Goal: Use online tool/utility: Utilize a website feature to perform a specific function

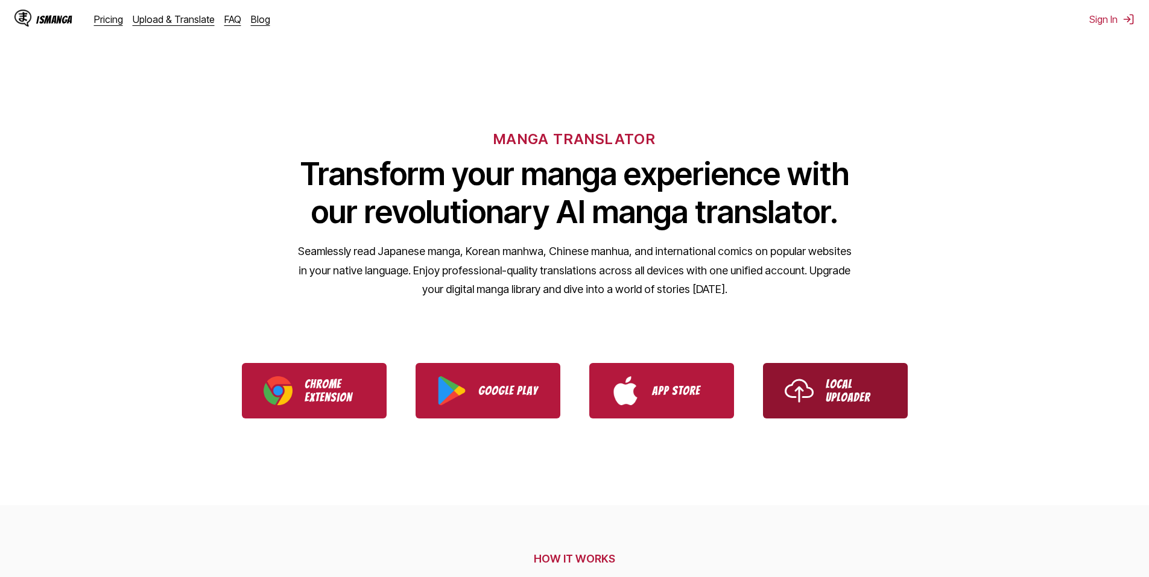
click at [856, 390] on p "Local Uploader" at bounding box center [856, 391] width 60 height 27
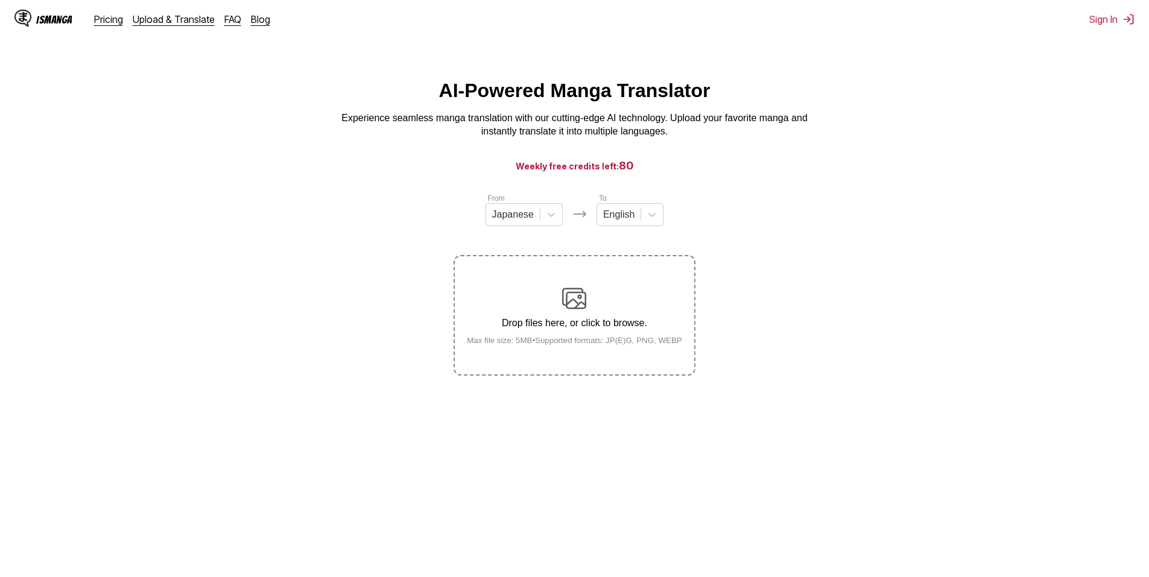
click at [565, 301] on img at bounding box center [574, 298] width 24 height 24
click at [0, 0] on input "Drop files here, or click to browse. Max file size: 5MB • Supported formats: JP…" at bounding box center [0, 0] width 0 height 0
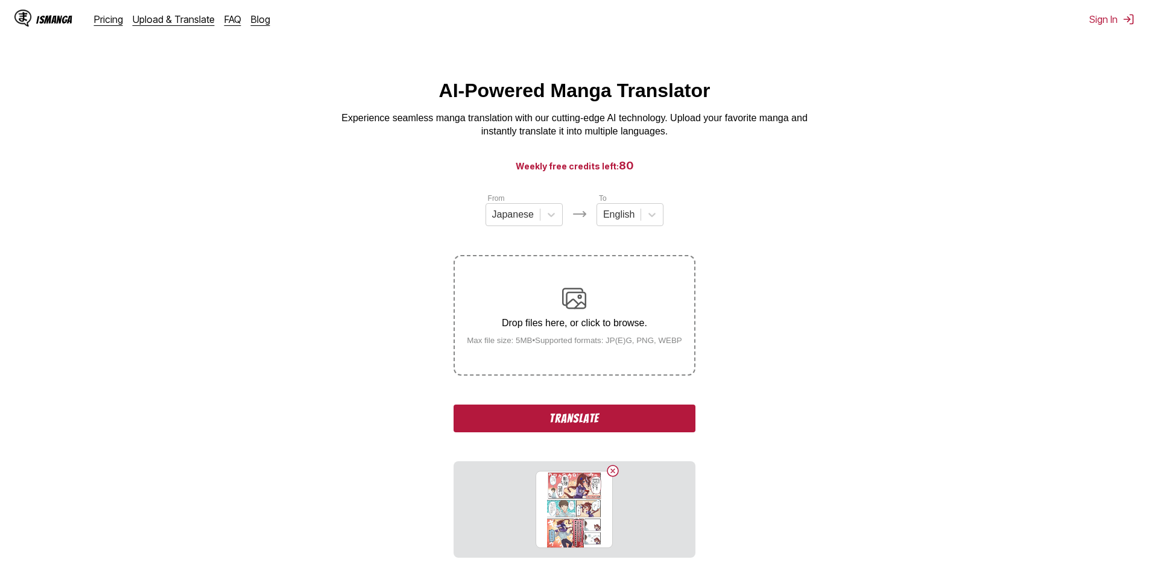
scroll to position [134, 0]
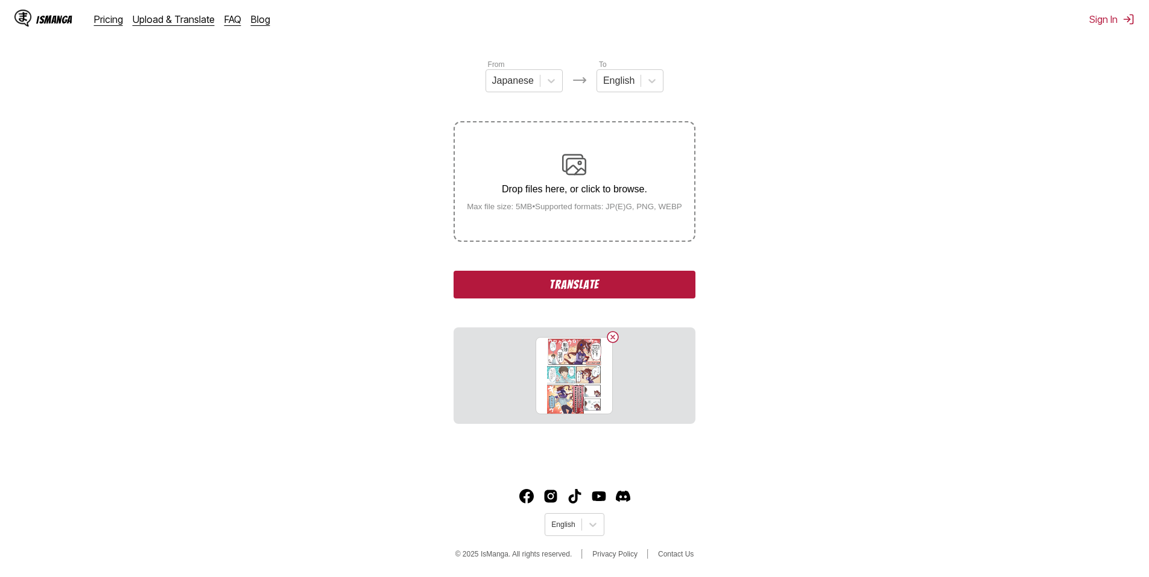
click at [587, 283] on button "Translate" at bounding box center [574, 285] width 241 height 28
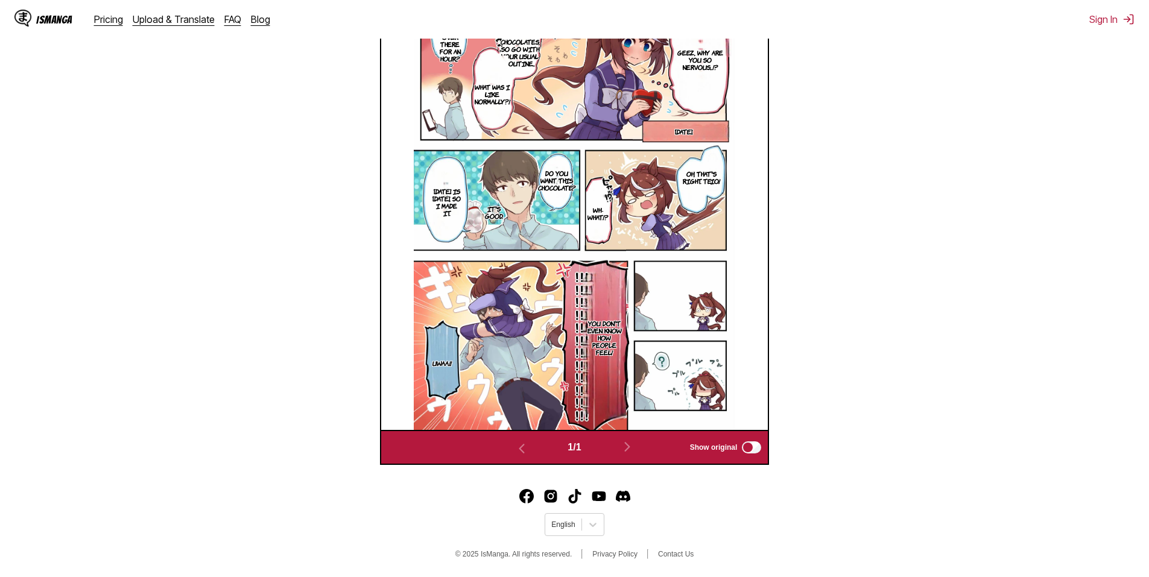
scroll to position [280, 0]
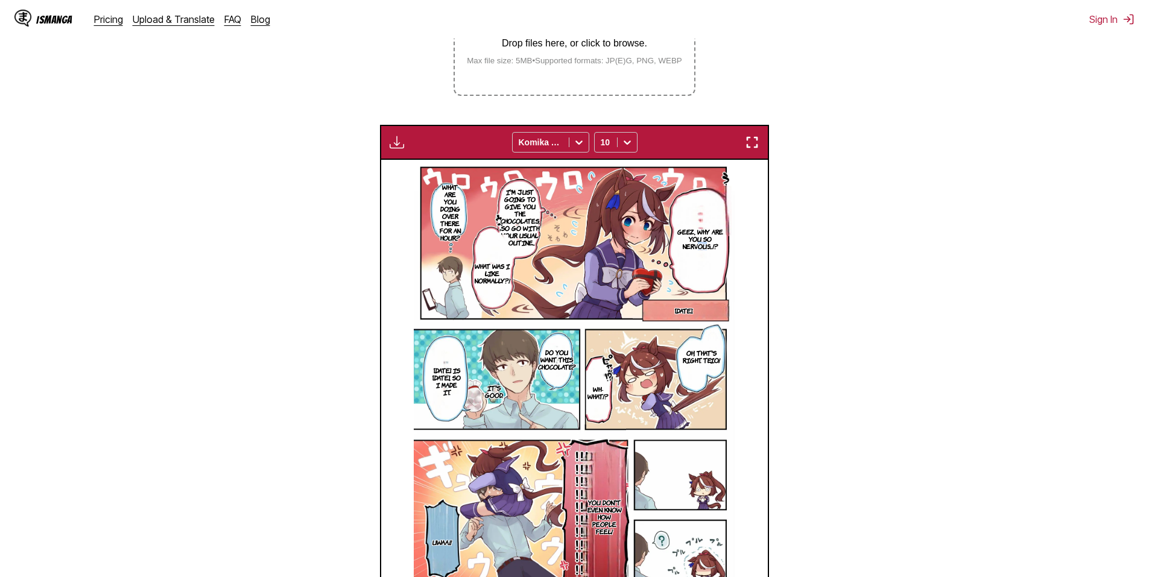
drag, startPoint x: 706, startPoint y: 250, endPoint x: 696, endPoint y: 258, distance: 12.9
click at [696, 258] on section "Geez, why are you so nervous...!?" at bounding box center [700, 239] width 63 height 107
click at [707, 245] on p "Geez, why are you so nervous...!?" at bounding box center [700, 239] width 63 height 27
click at [694, 290] on section "Geez, why are you so nervous...!?" at bounding box center [700, 239] width 63 height 107
click at [739, 199] on icon "close-tooltip" at bounding box center [743, 195] width 8 height 8
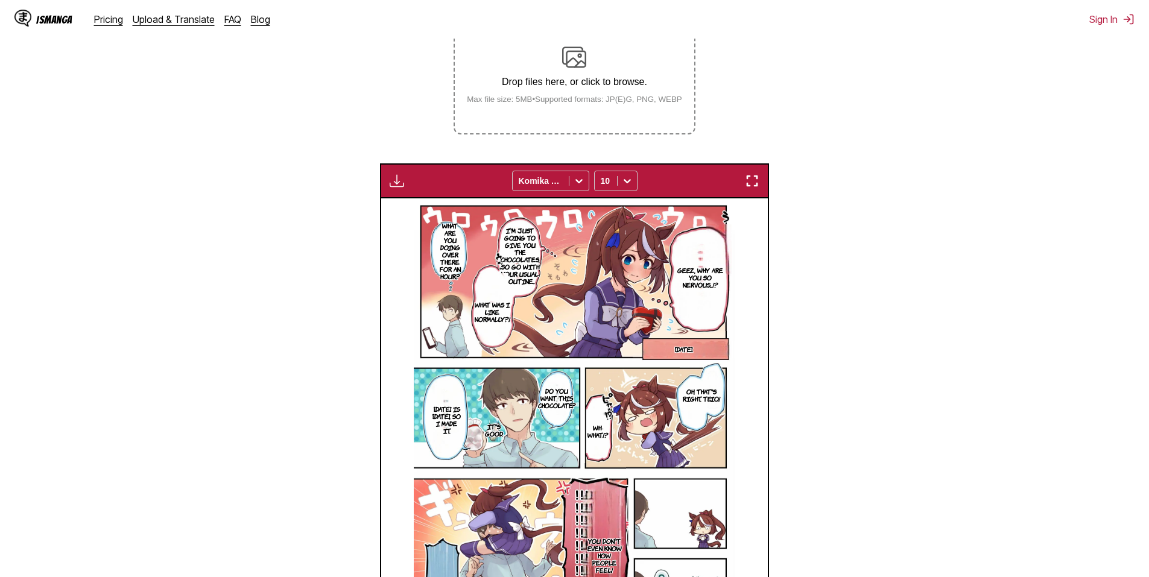
scroll to position [362, 0]
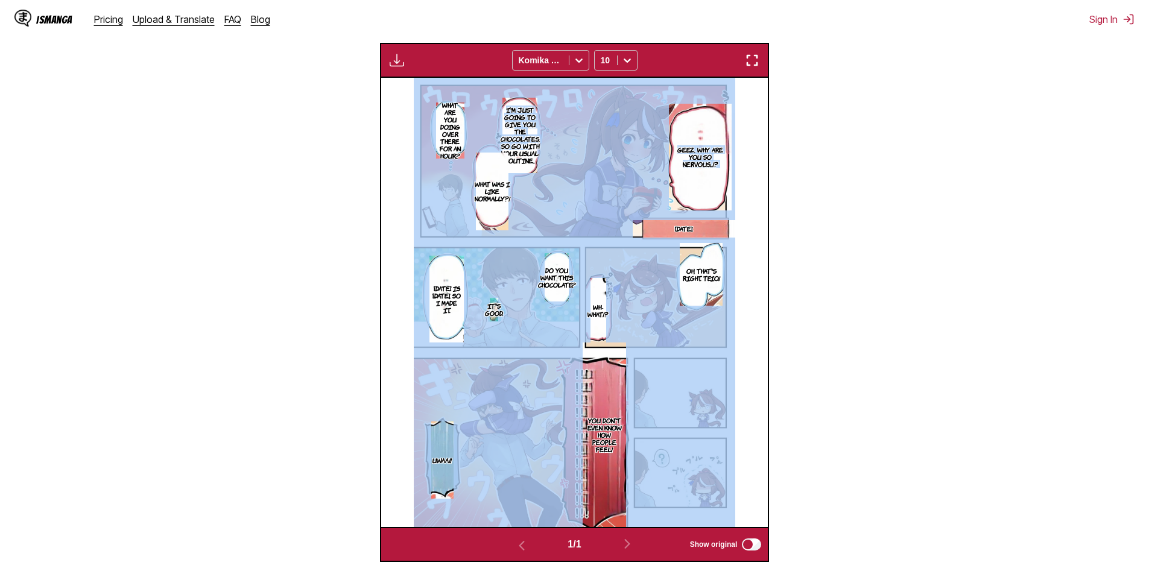
drag, startPoint x: 528, startPoint y: 147, endPoint x: 563, endPoint y: 131, distance: 38.1
click at [563, 131] on div "Geez, why are you so nervous...!? I'm just going to give you the chocolates, so…" at bounding box center [574, 302] width 387 height 449
click at [526, 151] on p "I'm just going to give you the chocolates, so go with your usual routine..." at bounding box center [520, 135] width 44 height 63
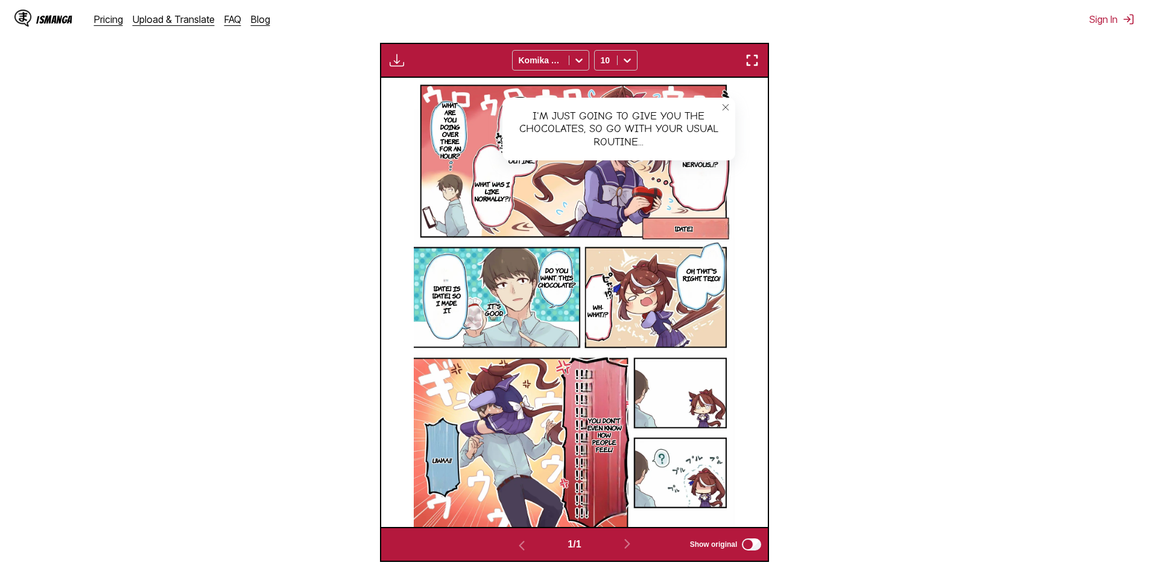
click at [609, 132] on div "I'm just going to give you the chocolates, so go with your usual routine..." at bounding box center [618, 129] width 233 height 63
click at [642, 122] on div "I'm just going to give you the chocolates, so go with your usual routine..." at bounding box center [618, 129] width 233 height 63
click at [727, 106] on icon "close-tooltip" at bounding box center [725, 107] width 8 height 8
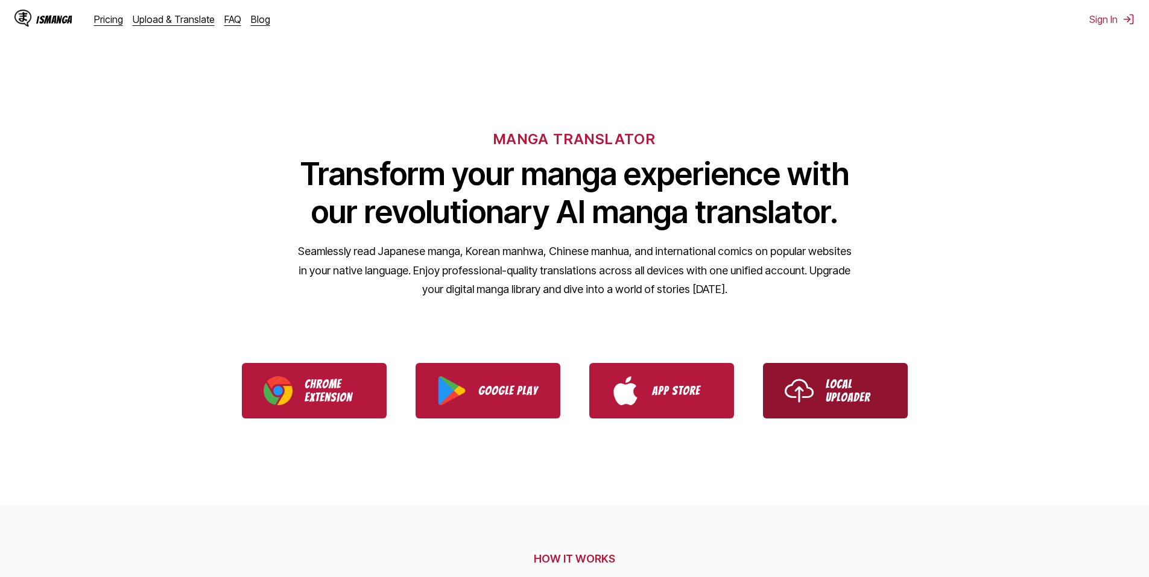
click at [840, 379] on p "Local Uploader" at bounding box center [856, 391] width 60 height 27
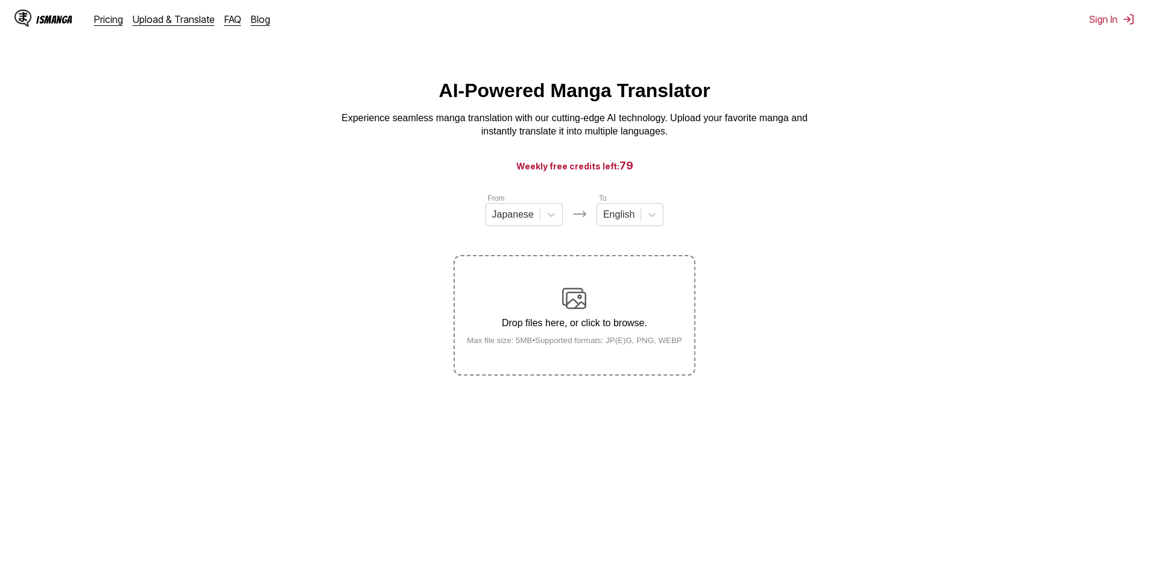
click at [561, 296] on div "Drop files here, or click to browse. Max file size: 5MB • Supported formats: JP…" at bounding box center [574, 315] width 235 height 59
click at [0, 0] on input "Drop files here, or click to browse. Max file size: 5MB • Supported formats: JP…" at bounding box center [0, 0] width 0 height 0
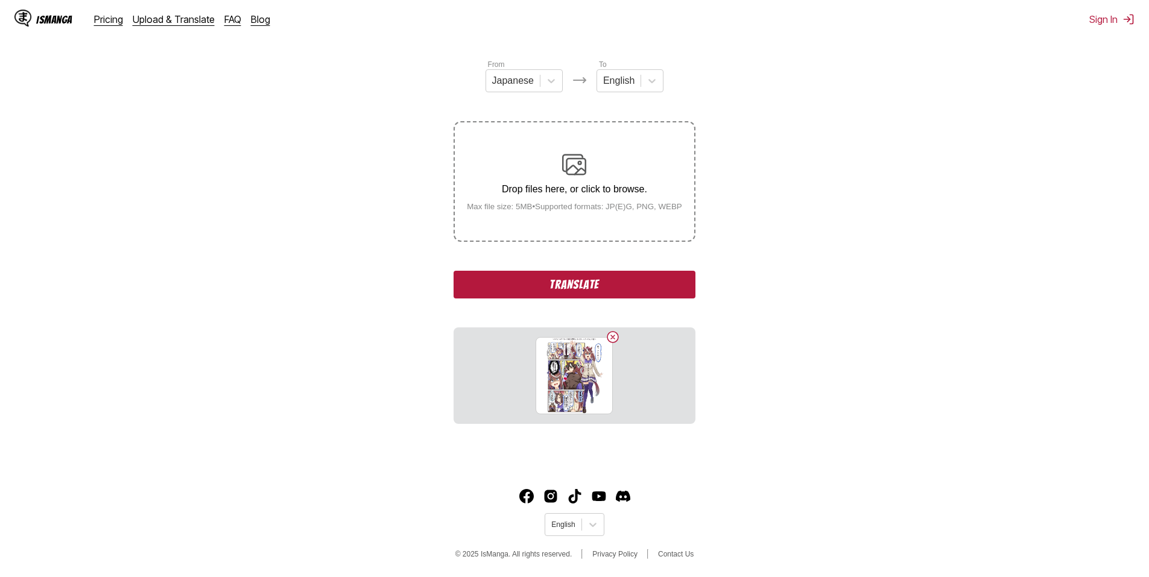
click at [613, 283] on button "Translate" at bounding box center [574, 285] width 241 height 28
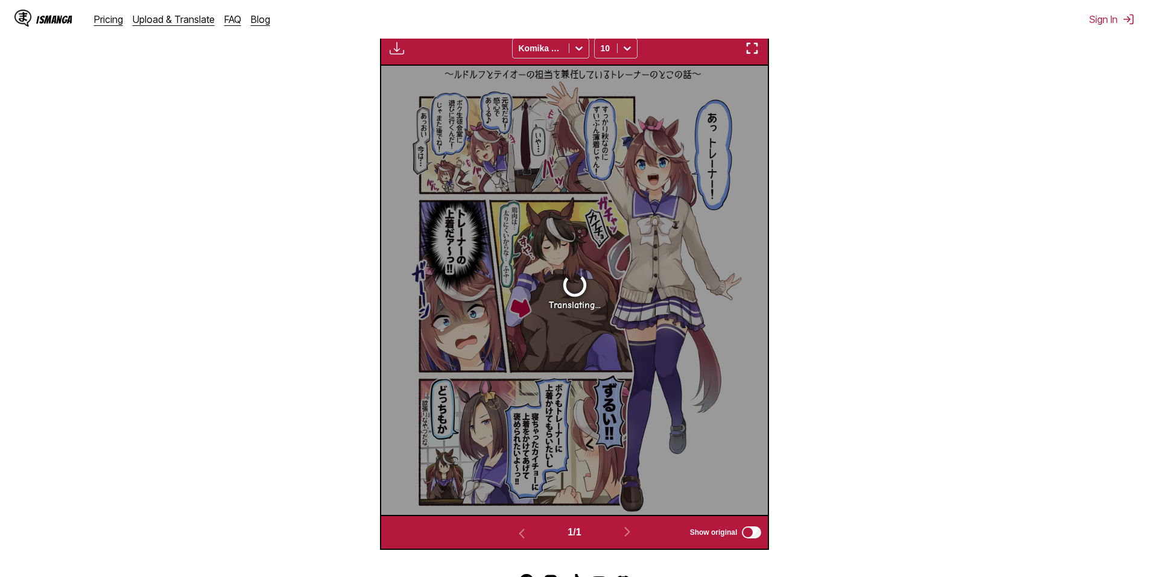
scroll to position [356, 0]
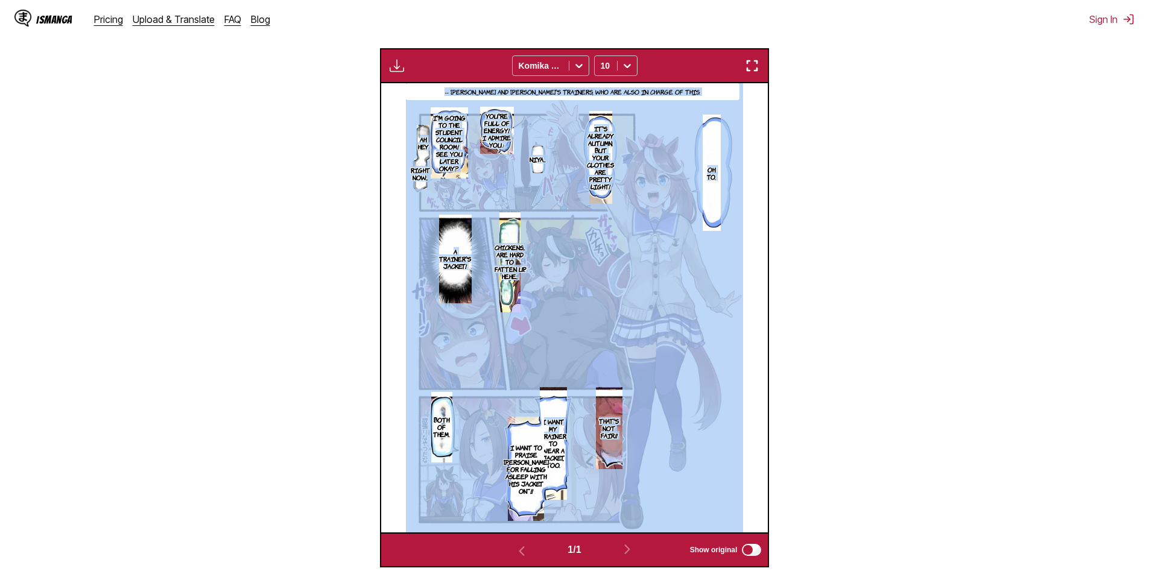
drag, startPoint x: 559, startPoint y: 442, endPoint x: 574, endPoint y: 445, distance: 15.3
click at [574, 445] on div "-- Rudolph and Teio's Trainers, who are also in charge of this. You're full of …" at bounding box center [574, 307] width 387 height 449
click at [897, 412] on section "From Japanese To English Drop files here, or click to browse. Max file size: 5M…" at bounding box center [575, 202] width 1130 height 732
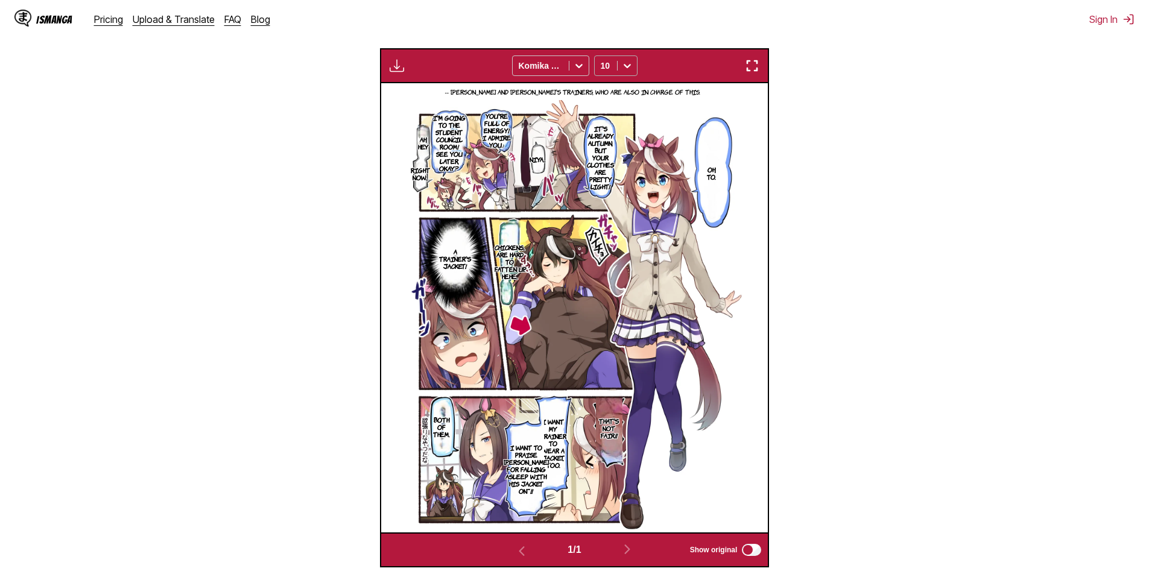
click at [626, 71] on icon at bounding box center [627, 66] width 12 height 12
click at [584, 68] on div at bounding box center [578, 65] width 19 height 19
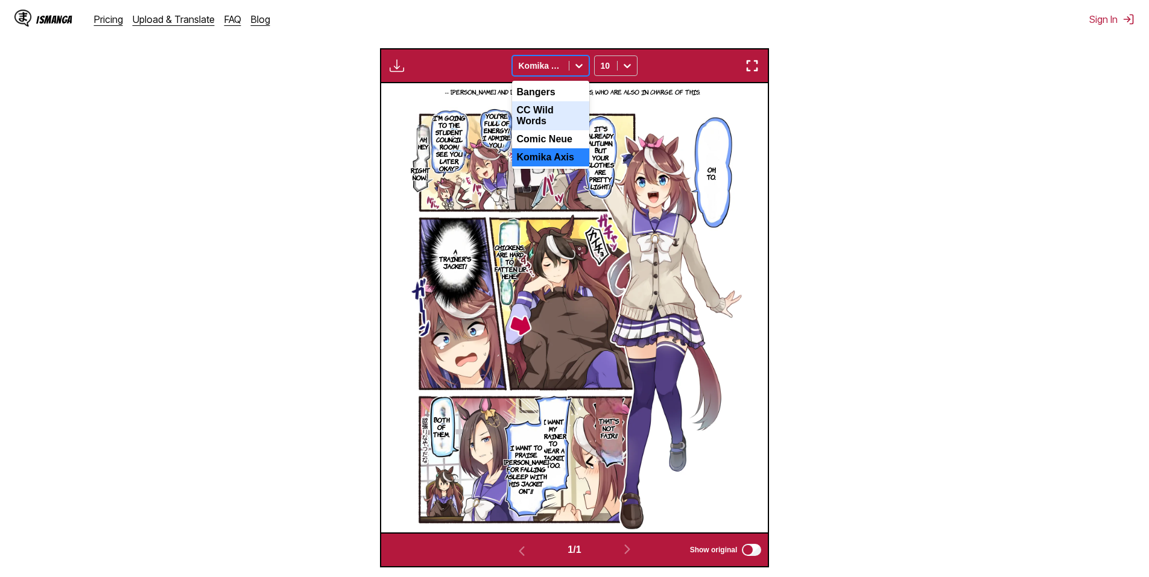
click at [557, 117] on div "CC Wild Words" at bounding box center [550, 115] width 77 height 29
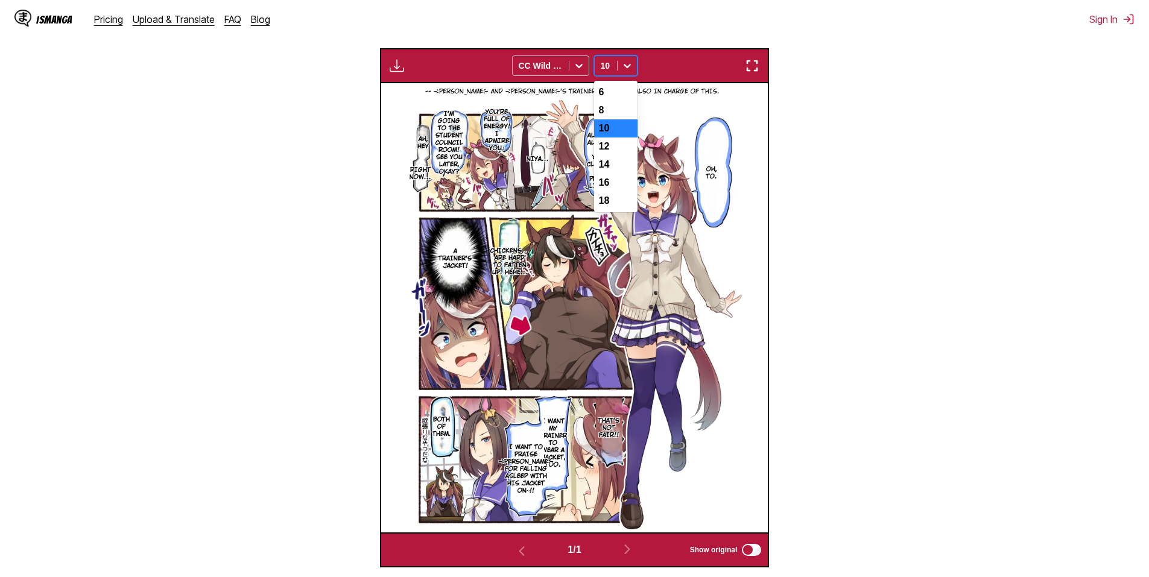
click at [625, 65] on icon at bounding box center [627, 66] width 12 height 12
click at [617, 94] on div "6" at bounding box center [615, 92] width 43 height 18
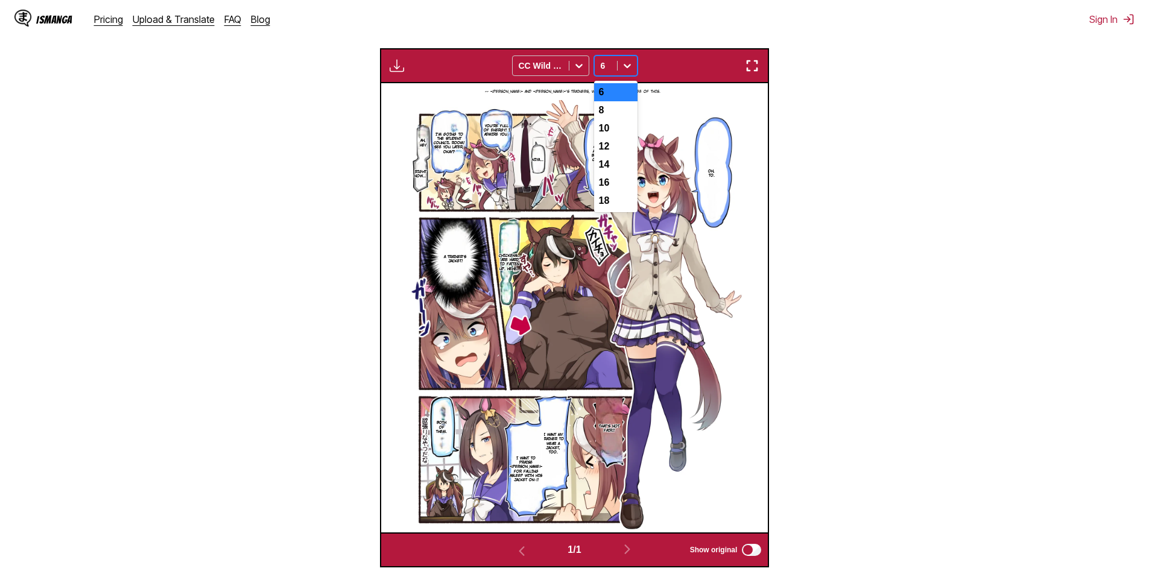
click at [628, 68] on icon at bounding box center [627, 66] width 7 height 4
click at [619, 209] on div "18" at bounding box center [615, 201] width 43 height 18
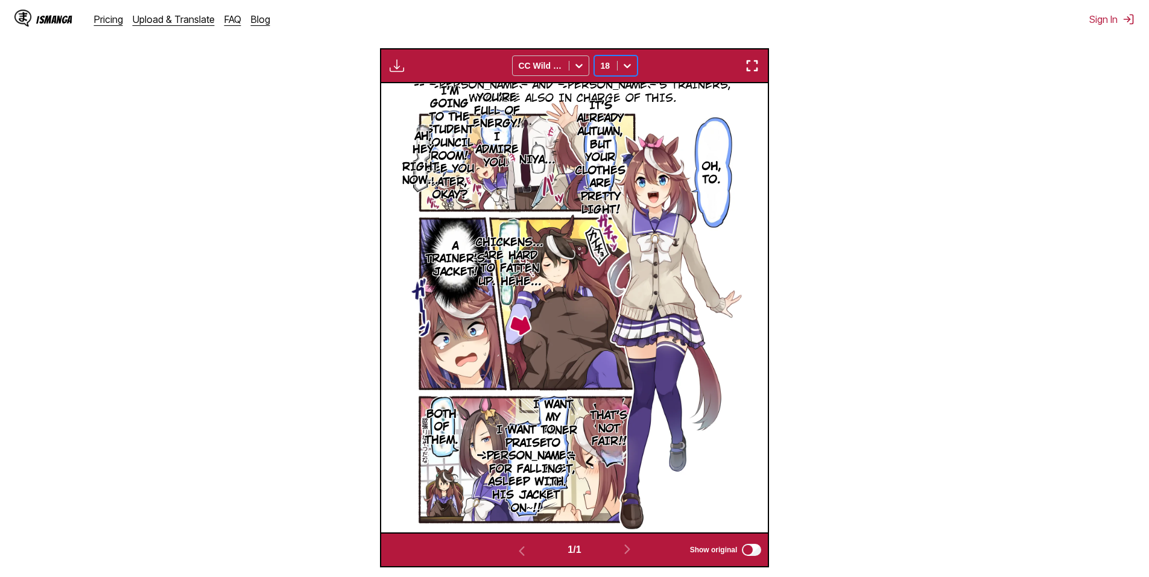
click at [630, 67] on icon at bounding box center [627, 66] width 7 height 4
click at [616, 119] on div "8" at bounding box center [615, 110] width 43 height 18
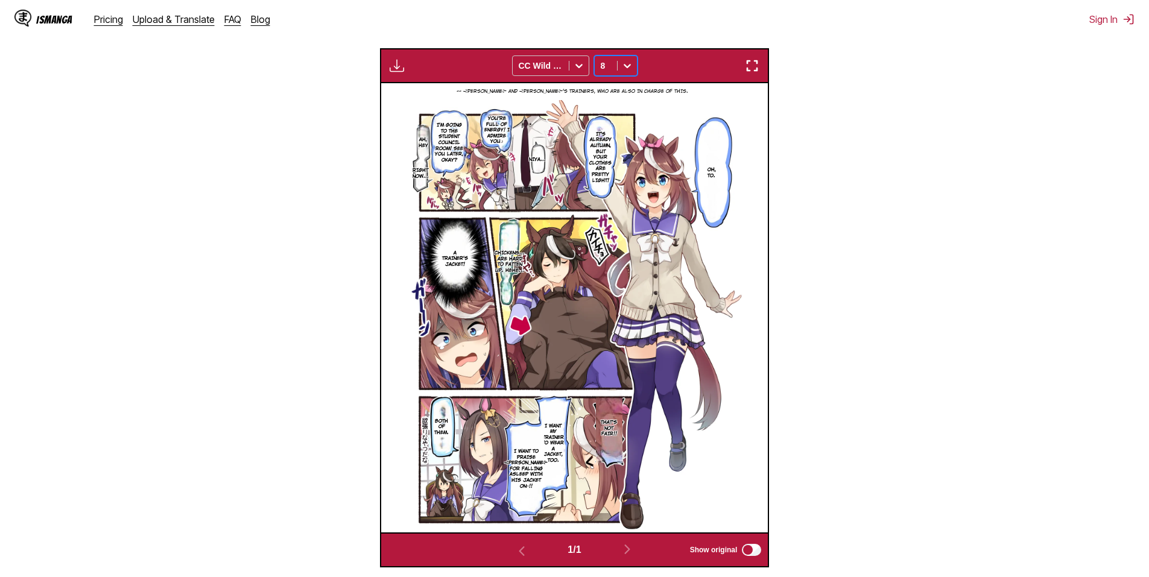
click at [629, 62] on icon at bounding box center [627, 66] width 12 height 12
click at [620, 138] on div "10" at bounding box center [615, 128] width 43 height 18
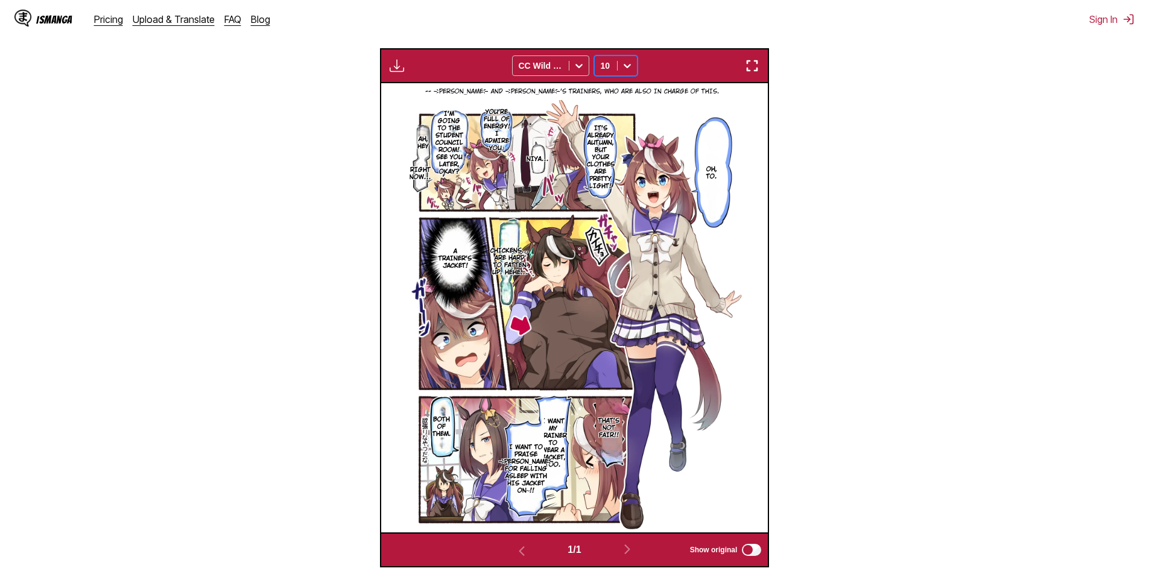
scroll to position [461, 0]
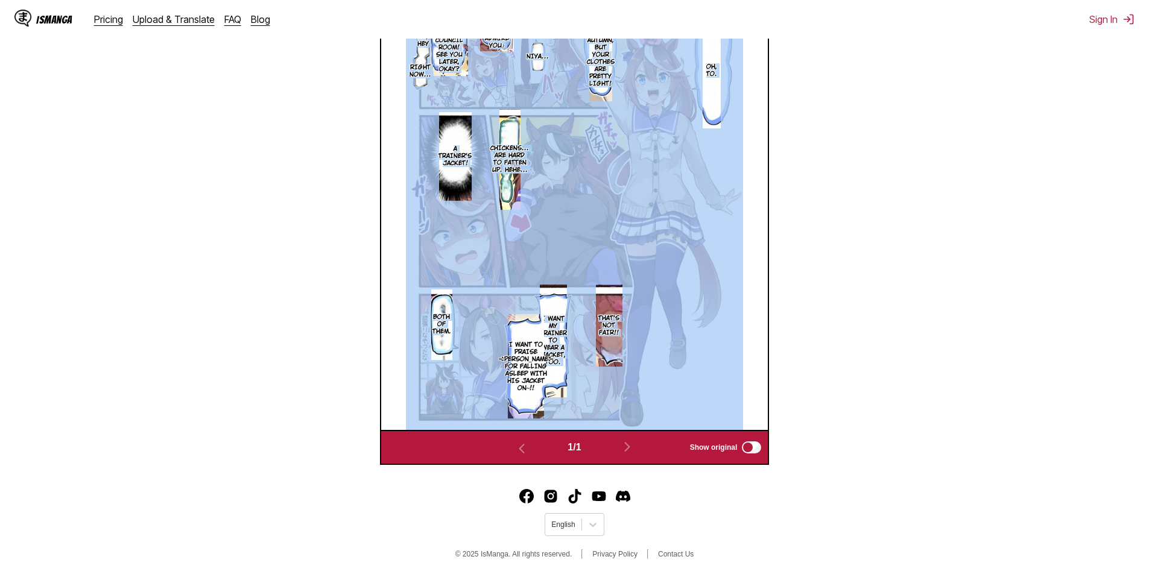
drag, startPoint x: 445, startPoint y: 329, endPoint x: 472, endPoint y: 331, distance: 26.6
click at [471, 331] on div "-- Rudolph and Teio's Trainers, who are also in charge of this. You're full of …" at bounding box center [574, 205] width 387 height 449
click at [844, 325] on section "From Japanese To English Drop files here, or click to browse. Max file size: 5M…" at bounding box center [575, 99] width 1130 height 732
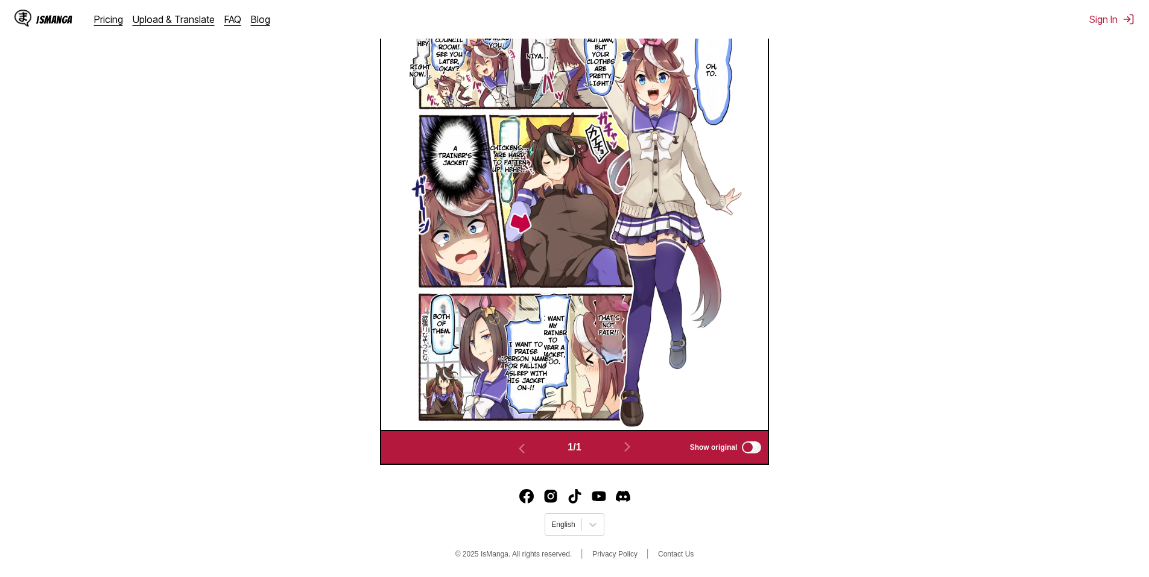
scroll to position [400, 0]
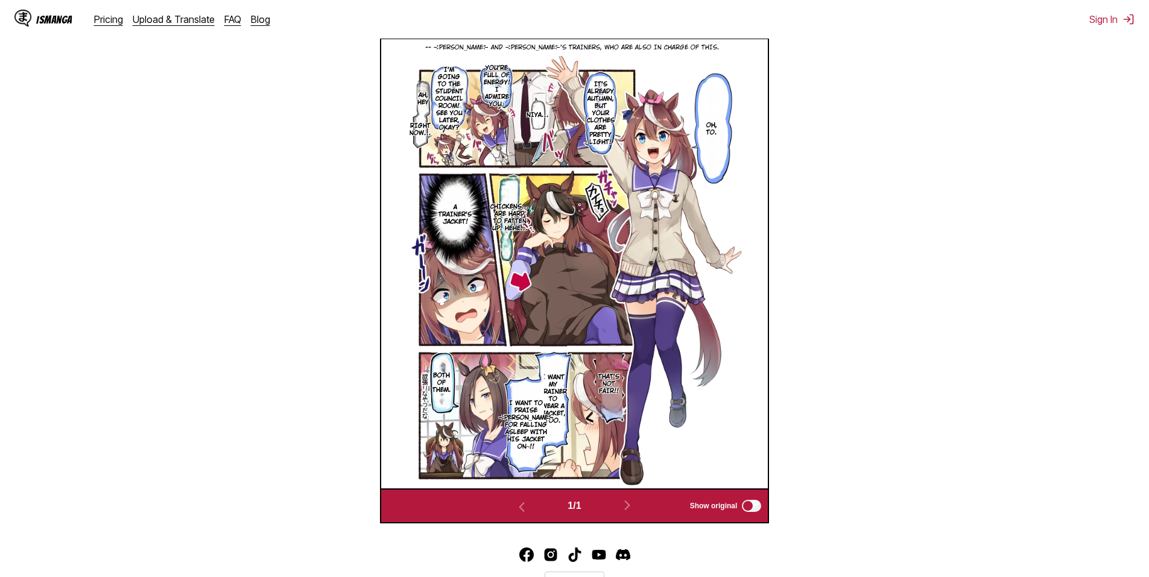
click at [521, 225] on p "Chickens... are hard to fatten up. Hehe..." at bounding box center [509, 218] width 43 height 34
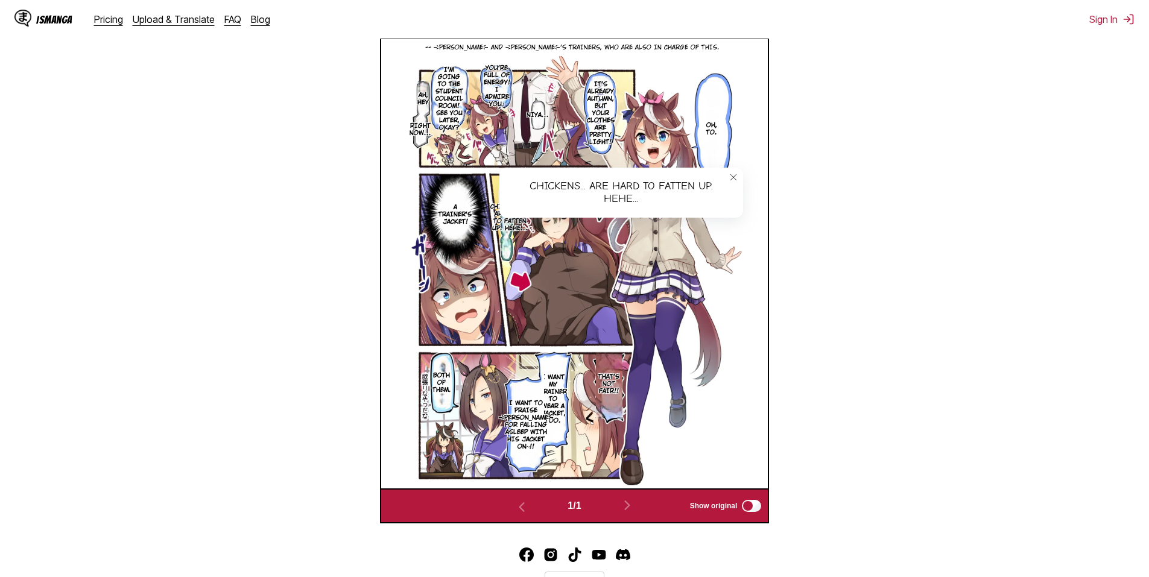
click at [847, 277] on section "From Japanese To English Drop files here, or click to browse. Max file size: 5M…" at bounding box center [575, 158] width 1130 height 732
click at [738, 180] on button "close-tooltip" at bounding box center [733, 177] width 19 height 19
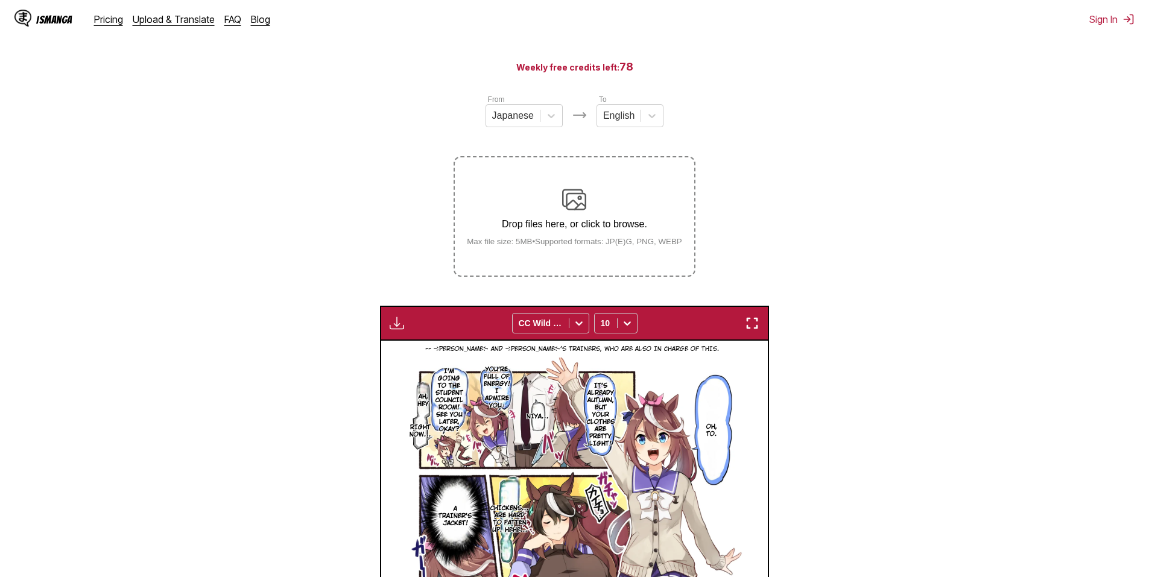
scroll to position [280, 0]
